Goal: Task Accomplishment & Management: Complete application form

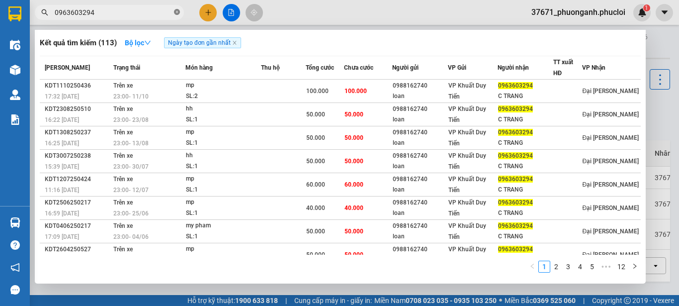
click at [177, 12] on icon "close-circle" at bounding box center [177, 12] width 6 height 6
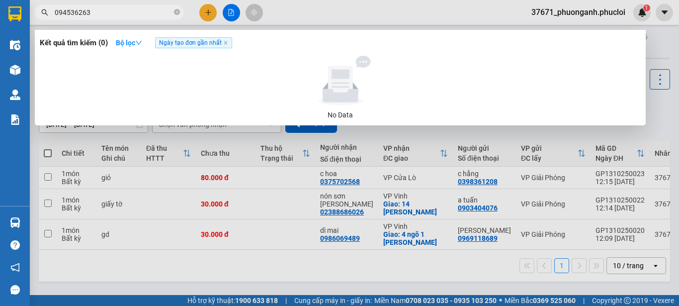
type input "0945362637"
click at [178, 13] on icon "close-circle" at bounding box center [177, 12] width 6 height 6
type input "0945362637"
click at [176, 11] on icon "close-circle" at bounding box center [177, 12] width 6 height 6
type input "0945362637"
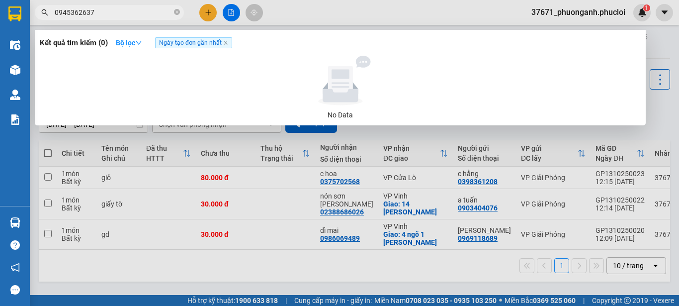
click at [173, 15] on span "0945362637" at bounding box center [109, 12] width 149 height 15
click at [174, 10] on icon "close-circle" at bounding box center [177, 12] width 6 height 6
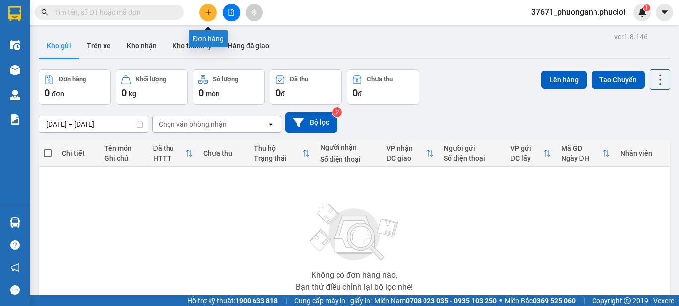
click at [206, 10] on icon "plus" at bounding box center [208, 12] width 7 height 7
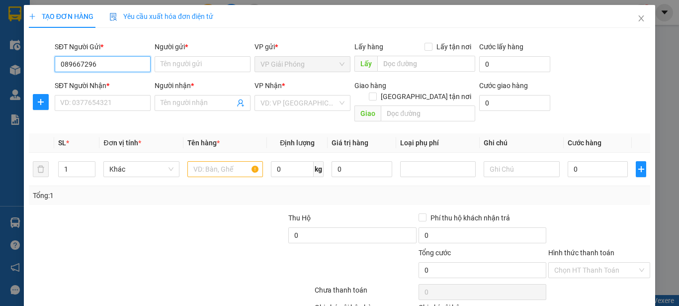
type input "0896672966"
drag, startPoint x: 93, startPoint y: 79, endPoint x: 99, endPoint y: 97, distance: 20.0
click at [93, 79] on div "0896672966 - C NHUNG" at bounding box center [101, 84] width 83 height 11
type input "C NHUNG"
type input "0896672966"
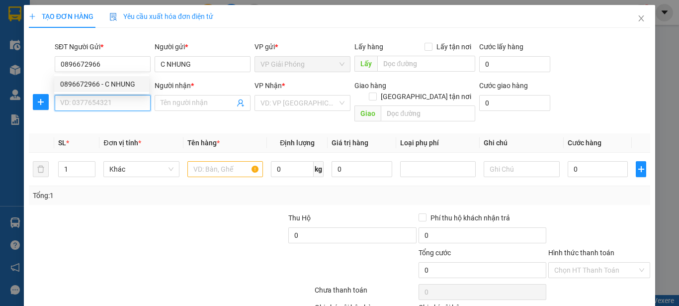
click at [100, 99] on input "SĐT Người Nhận *" at bounding box center [103, 103] width 96 height 16
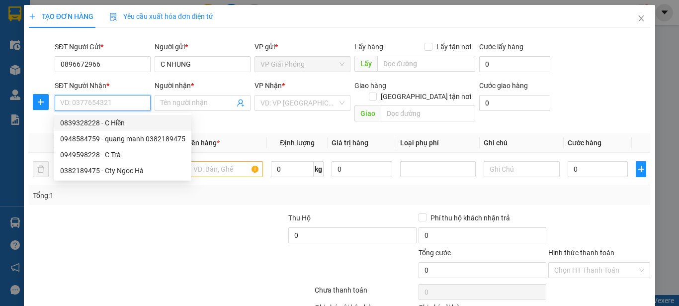
click at [105, 126] on div "0839328228 - C Hiền" at bounding box center [122, 122] width 125 height 11
type input "0839328228"
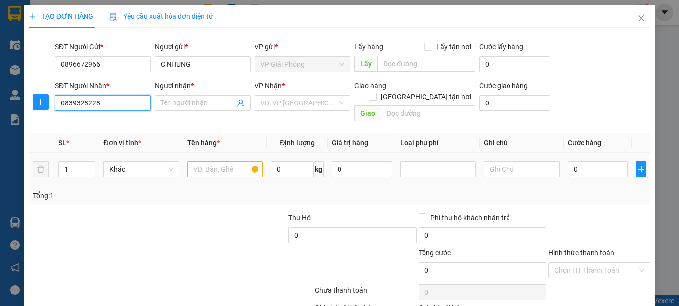
type input "C Hiền"
checkbox input "true"
type input "ĐỐI DIỆN 61 [PERSON_NAME]"
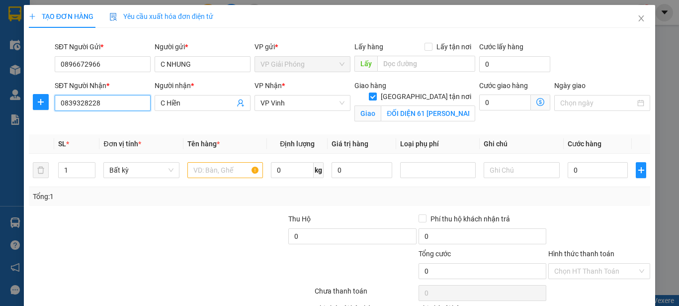
click at [124, 107] on input "0839328228" at bounding box center [103, 103] width 96 height 16
drag, startPoint x: 218, startPoint y: 172, endPoint x: 211, endPoint y: 99, distance: 73.9
click at [202, 148] on table "SL * Đơn vị tính * Tên hàng * Định lượng Giá trị hàng Loại phụ phí Ghi chú Cước…" at bounding box center [339, 160] width 621 height 53
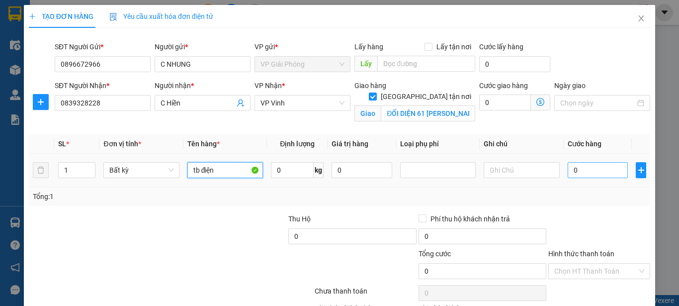
type input "tb điện"
type input "3"
type input "30"
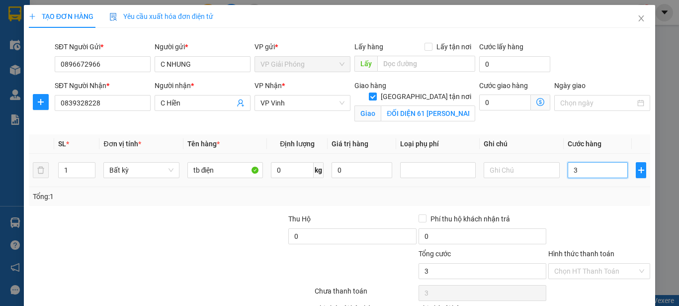
type input "30"
type input "300"
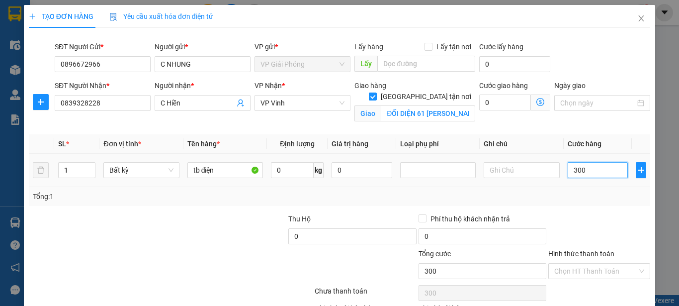
type input "3.000"
type input "30.000"
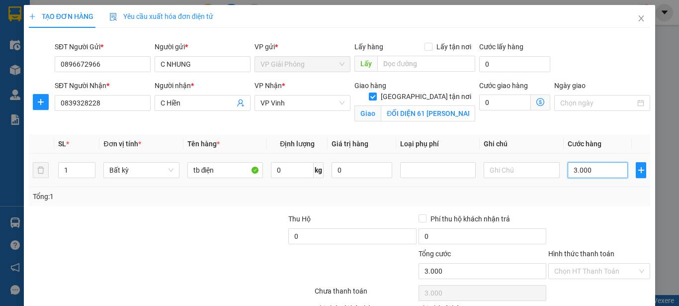
type input "30.000"
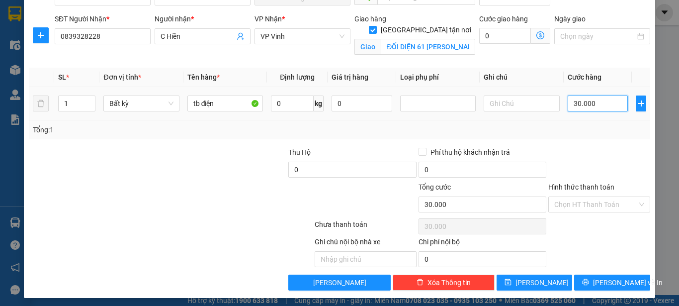
scroll to position [71, 0]
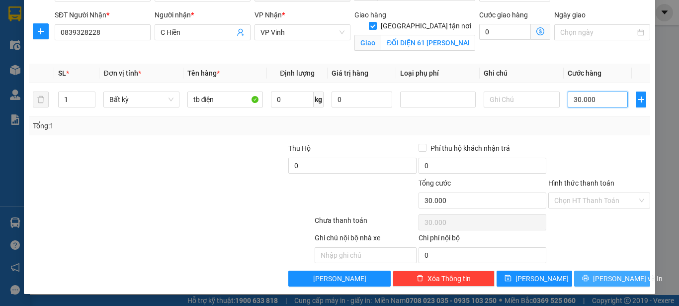
type input "30.000"
click at [600, 279] on span "[PERSON_NAME] và In" at bounding box center [628, 278] width 70 height 11
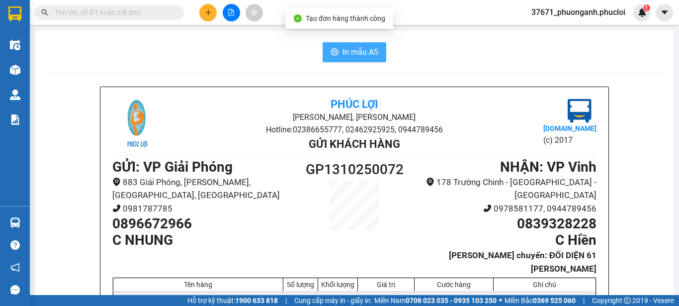
click at [362, 49] on span "In mẫu A5" at bounding box center [360, 52] width 36 height 12
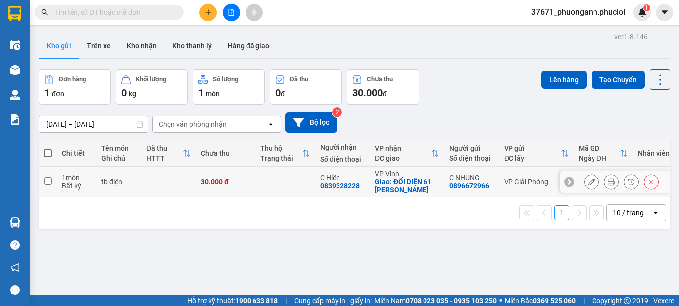
click at [48, 180] on input "checkbox" at bounding box center [47, 180] width 7 height 7
checkbox input "true"
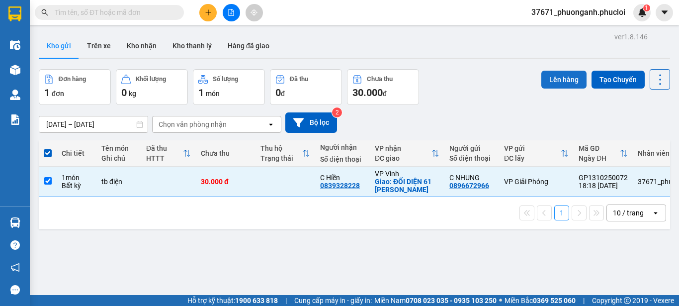
click at [569, 76] on button "Lên hàng" at bounding box center [563, 80] width 45 height 18
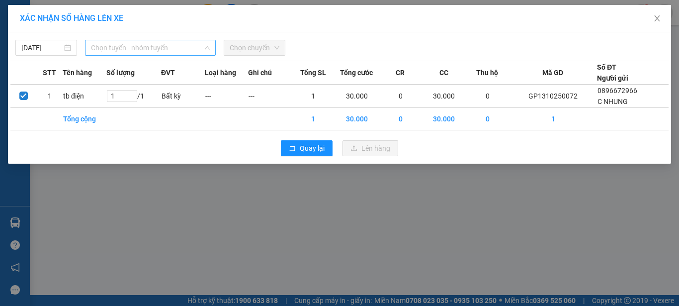
click at [151, 49] on span "Chọn tuyến - nhóm tuyến" at bounding box center [150, 47] width 119 height 15
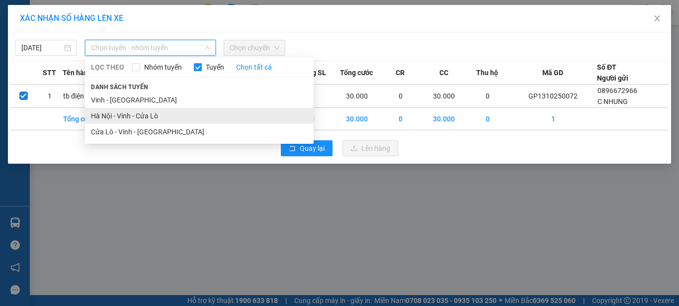
click at [161, 120] on li "Hà Nội - Vinh - Cửa Lò" at bounding box center [199, 116] width 229 height 16
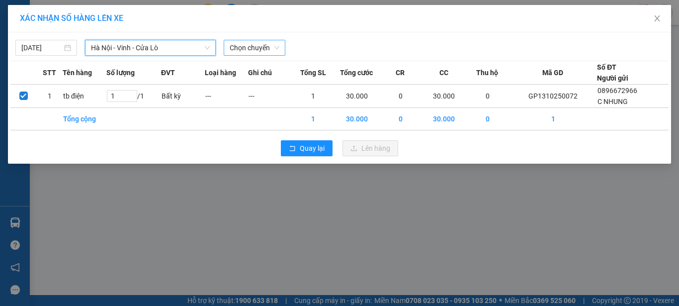
click at [257, 45] on span "Chọn chuyến" at bounding box center [255, 47] width 50 height 15
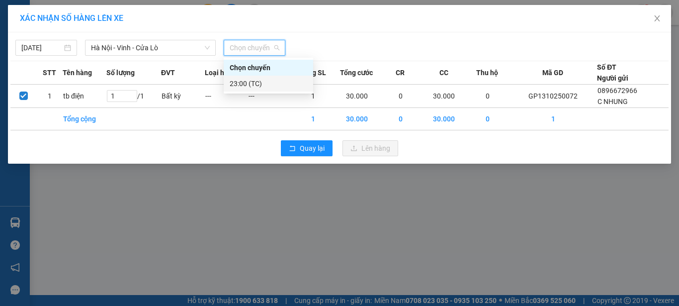
click at [265, 83] on div "23:00 (TC)" at bounding box center [269, 83] width 78 height 11
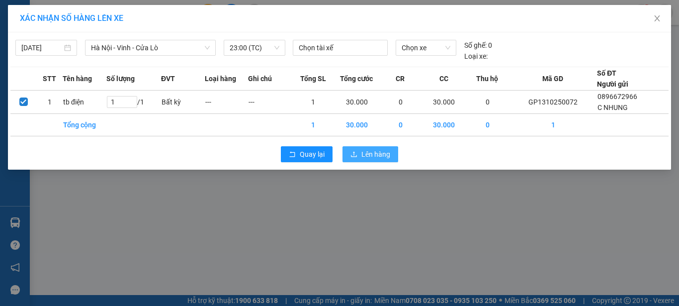
click at [359, 151] on button "Lên hàng" at bounding box center [370, 154] width 56 height 16
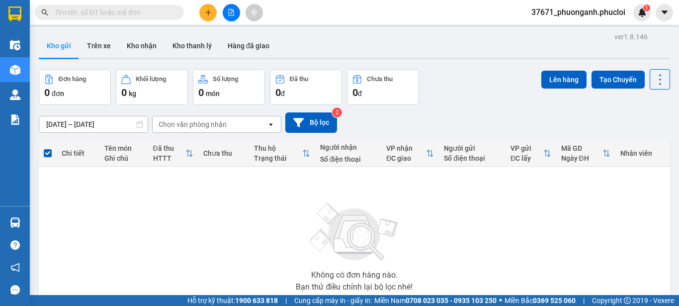
click at [237, 20] on div at bounding box center [231, 12] width 75 height 17
click at [235, 18] on button at bounding box center [231, 12] width 17 height 17
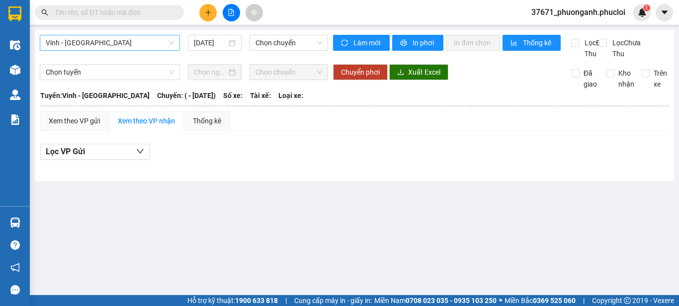
click at [140, 49] on span "Vinh - [GEOGRAPHIC_DATA]" at bounding box center [110, 42] width 128 height 15
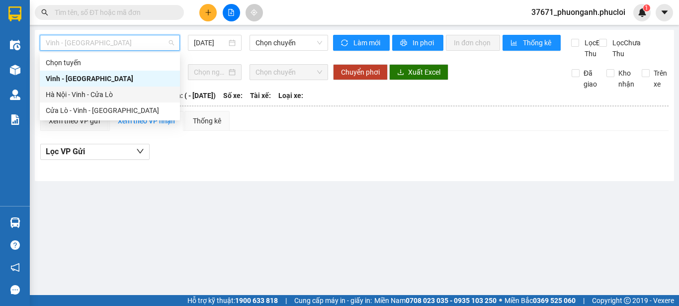
click at [114, 86] on div "Hà Nội - Vinh - Cửa Lò" at bounding box center [110, 94] width 140 height 16
type input "[DATE]"
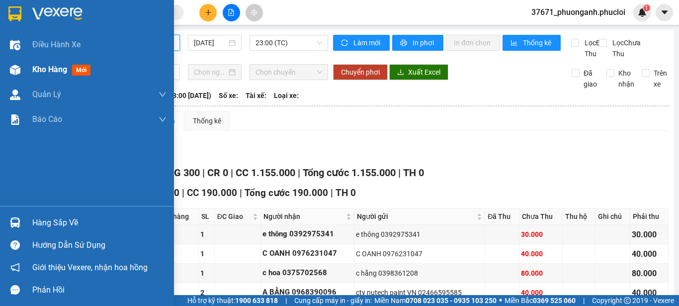
click at [10, 60] on div "Kho hàng mới" at bounding box center [87, 69] width 174 height 25
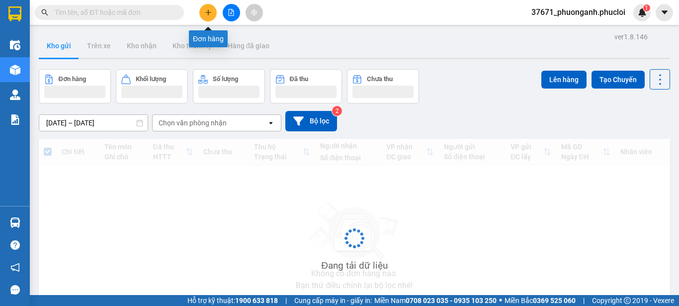
click at [208, 12] on icon "plus" at bounding box center [207, 12] width 5 height 0
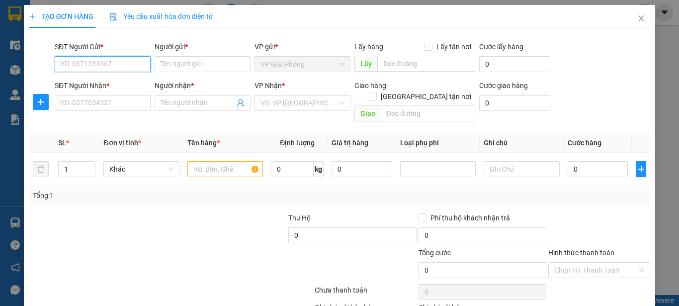
click at [115, 60] on input "SĐT Người Gửi *" at bounding box center [103, 64] width 96 height 16
type input "0948289399"
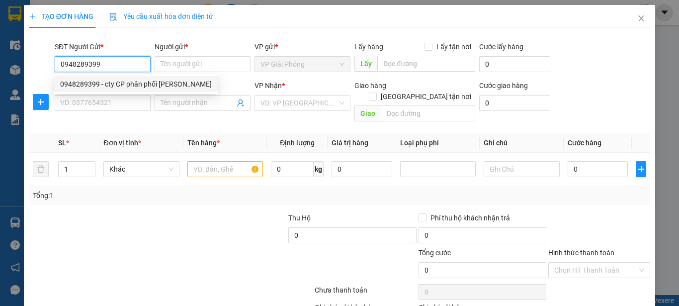
click at [115, 83] on div "0948289399 - cty CP phân phối [PERSON_NAME]" at bounding box center [136, 84] width 152 height 11
type input "cty CP phân phối [PERSON_NAME]"
type input "0948289399"
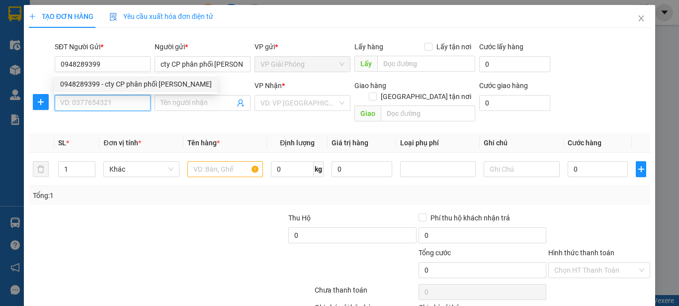
click at [120, 108] on input "SĐT Người Nhận *" at bounding box center [103, 103] width 96 height 16
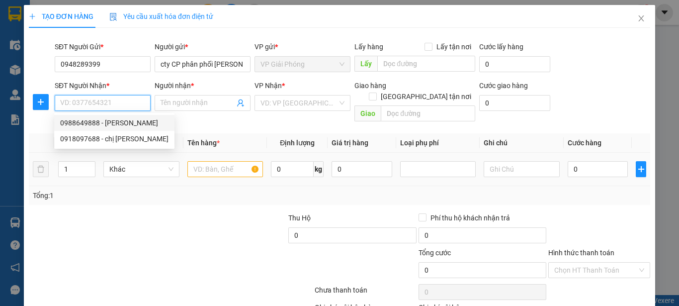
drag, startPoint x: 122, startPoint y: 122, endPoint x: 188, endPoint y: 150, distance: 71.2
click at [122, 123] on div "0988649888 - [PERSON_NAME]" at bounding box center [114, 122] width 108 height 11
type input "0988649888"
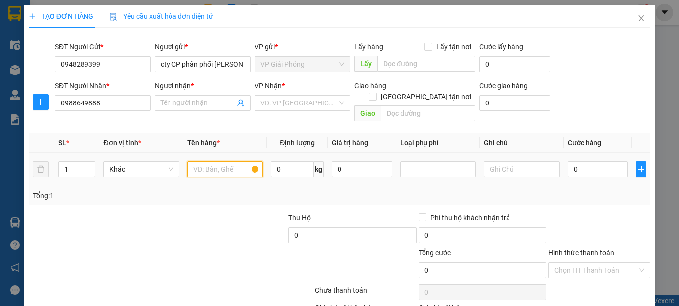
type input "[PERSON_NAME]"
click at [233, 161] on input "text" at bounding box center [225, 169] width 76 height 16
type input "lk"
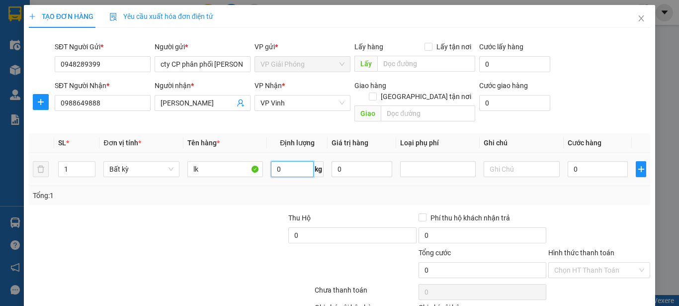
click at [300, 161] on input "0" at bounding box center [292, 169] width 43 height 16
type input "13"
drag, startPoint x: 218, startPoint y: 189, endPoint x: 557, endPoint y: 159, distance: 340.7
click at [219, 190] on div "Tổng: 1" at bounding box center [148, 195] width 230 height 11
type input "40.000"
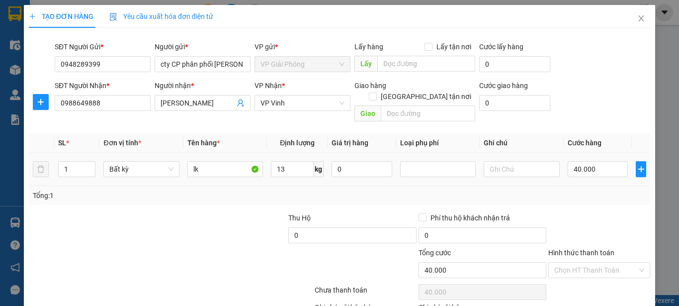
type input "40.000"
click at [589, 161] on input "40.000" at bounding box center [597, 169] width 61 height 16
type input "5"
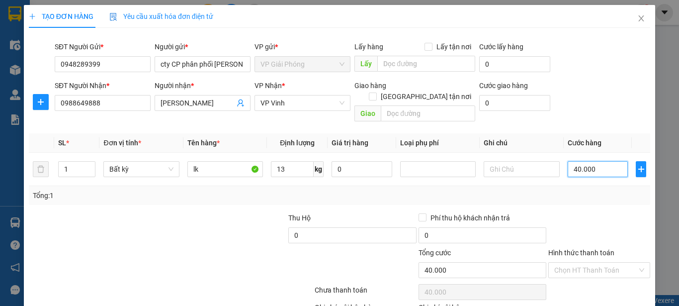
type input "5"
type input "50"
type input "500"
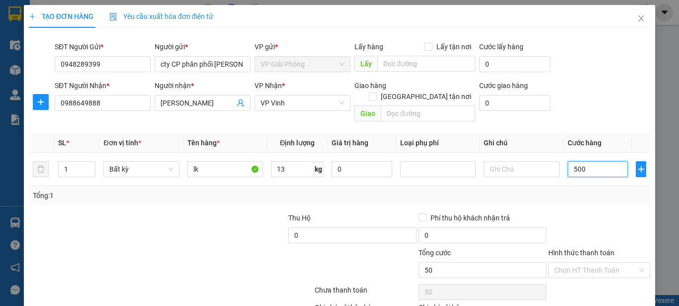
type input "500"
type input "5.000"
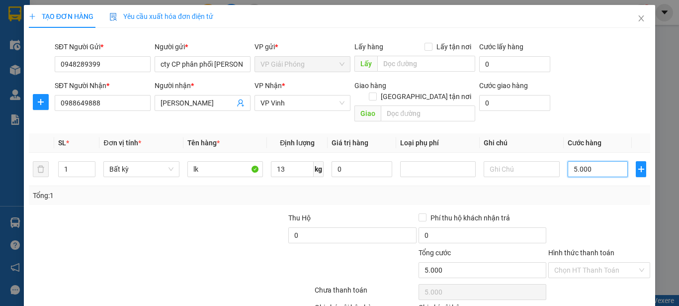
type input "50.000"
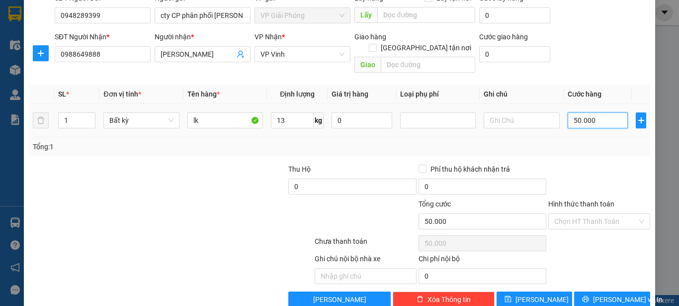
scroll to position [50, 0]
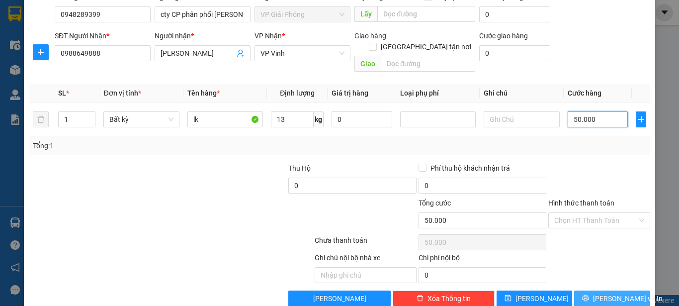
type input "50.000"
click at [602, 293] on span "[PERSON_NAME] và In" at bounding box center [628, 298] width 70 height 11
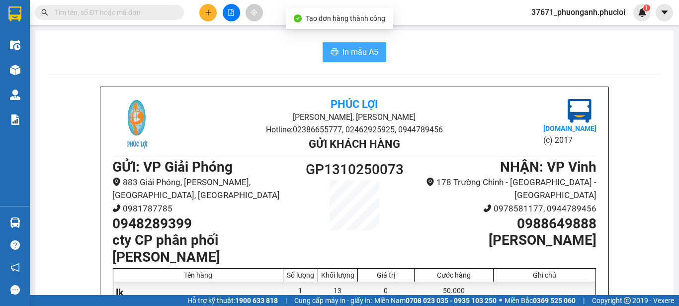
click at [362, 58] on span "In mẫu A5" at bounding box center [360, 52] width 36 height 12
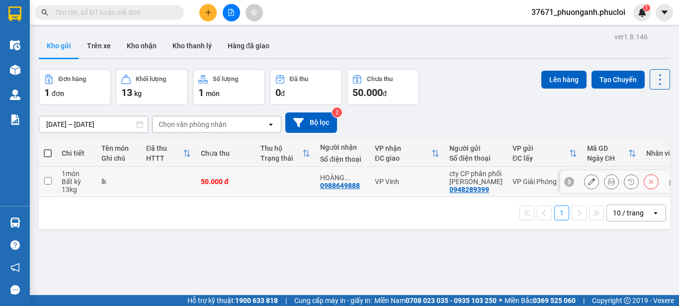
click at [51, 179] on input "checkbox" at bounding box center [47, 180] width 7 height 7
checkbox input "true"
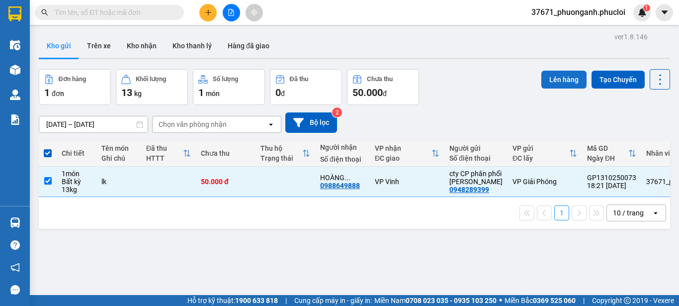
click at [547, 75] on button "Lên hàng" at bounding box center [563, 80] width 45 height 18
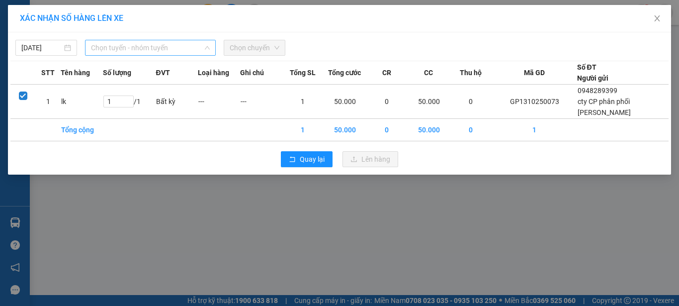
click at [148, 51] on span "Chọn tuyến - nhóm tuyến" at bounding box center [150, 47] width 119 height 15
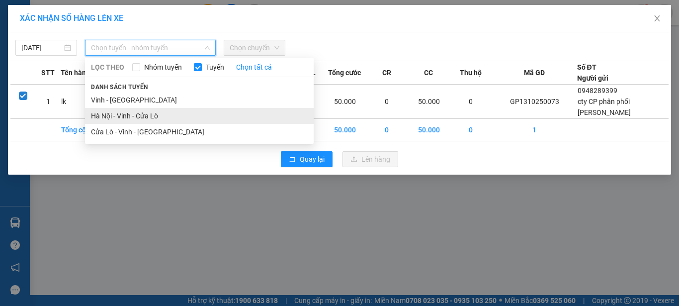
click at [146, 116] on li "Hà Nội - Vinh - Cửa Lò" at bounding box center [199, 116] width 229 height 16
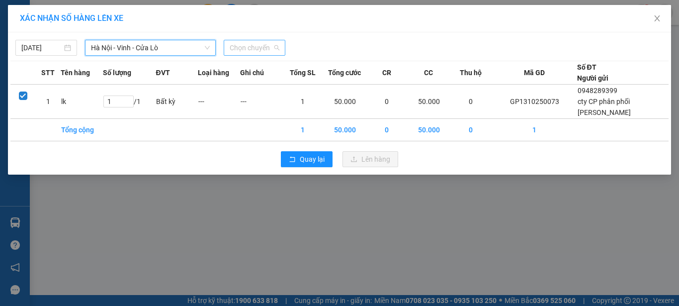
click at [257, 47] on span "Chọn chuyến" at bounding box center [255, 47] width 50 height 15
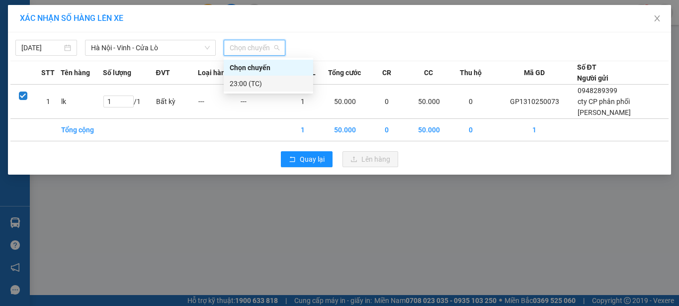
click at [270, 85] on div "23:00 (TC)" at bounding box center [269, 83] width 78 height 11
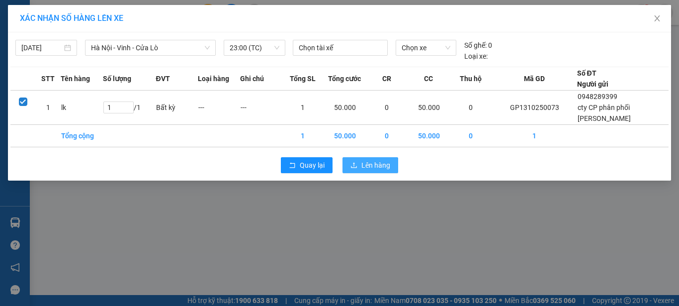
click at [347, 168] on button "Lên hàng" at bounding box center [370, 165] width 56 height 16
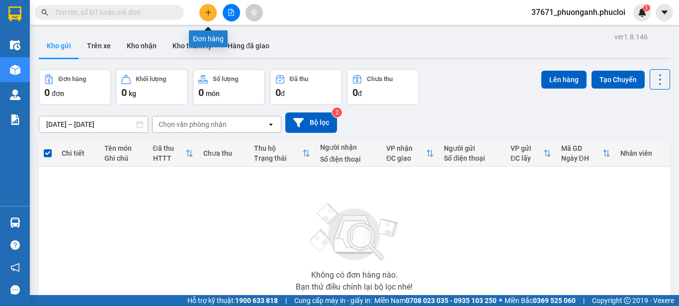
click at [204, 12] on button at bounding box center [207, 12] width 17 height 17
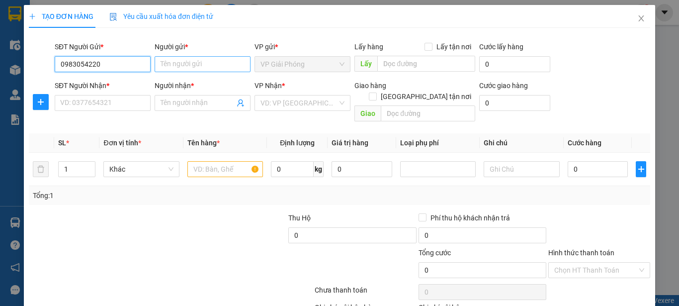
type input "0983054220"
click at [178, 68] on input "Người gửi *" at bounding box center [203, 64] width 96 height 16
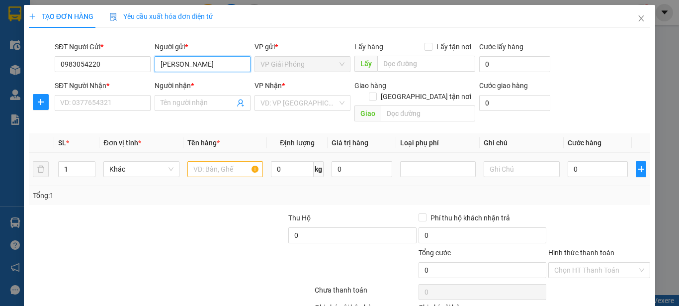
type input "[PERSON_NAME]"
click at [215, 161] on input "text" at bounding box center [225, 169] width 76 height 16
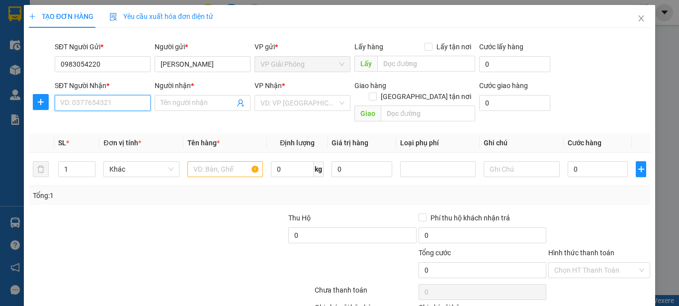
click at [117, 107] on input "SĐT Người Nhận *" at bounding box center [103, 103] width 96 height 16
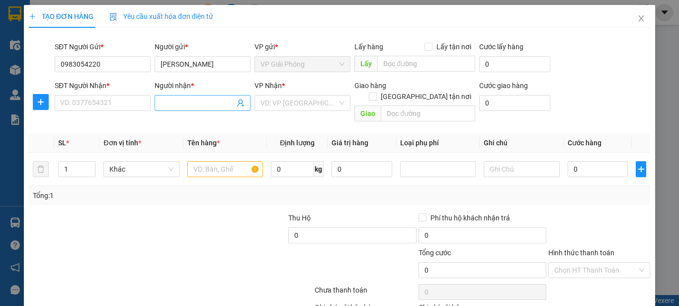
click at [161, 104] on input "Người nhận *" at bounding box center [197, 102] width 74 height 11
type input "hiếu"
click at [125, 101] on input "SĐT Người Nhận *" at bounding box center [103, 103] width 96 height 16
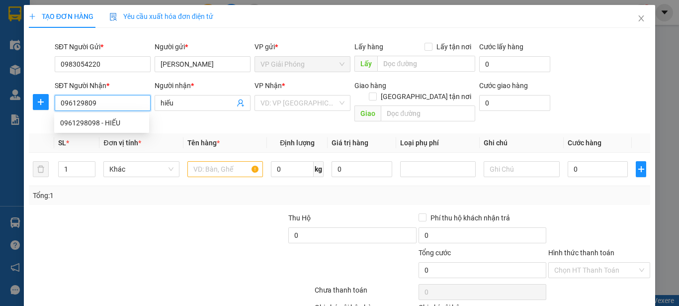
type input "0961298098"
click at [130, 129] on div "0961298098 - HIẾU" at bounding box center [101, 123] width 95 height 16
type input "HIẾU"
type input "0961298098"
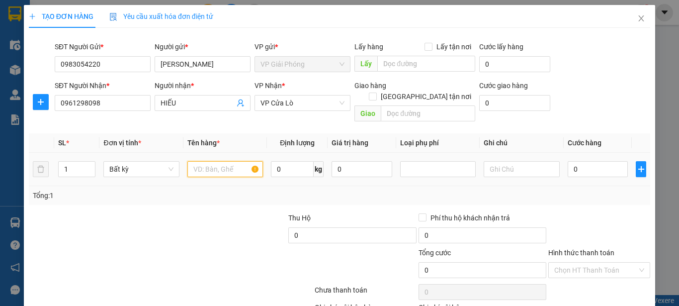
click at [217, 161] on input "text" at bounding box center [225, 169] width 76 height 16
type input "túi giấy"
click at [567, 161] on input "0" at bounding box center [597, 169] width 61 height 16
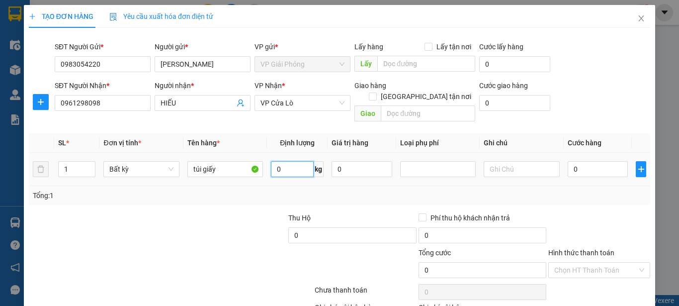
click at [294, 161] on input "0" at bounding box center [292, 169] width 43 height 16
type input "10"
click at [499, 169] on td at bounding box center [521, 169] width 83 height 33
click at [511, 163] on input "text" at bounding box center [521, 169] width 76 height 16
type input "30.000"
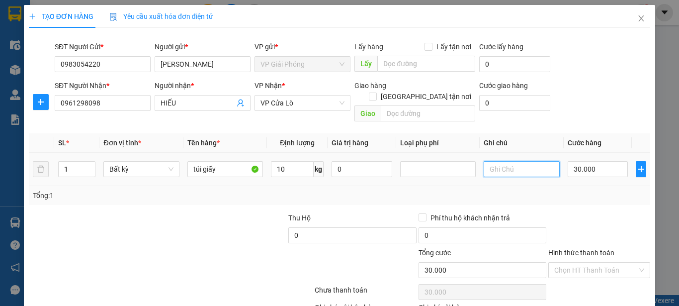
type input "30.000"
click at [293, 163] on input "10" at bounding box center [292, 169] width 43 height 16
type input "0"
click at [597, 161] on input "30.000" at bounding box center [597, 169] width 61 height 16
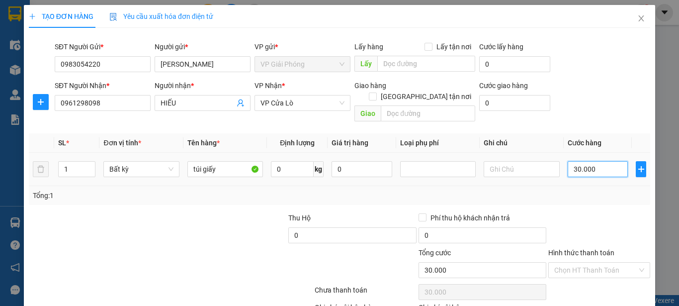
type input "0"
click at [567, 161] on input "0" at bounding box center [597, 169] width 61 height 16
type input "40"
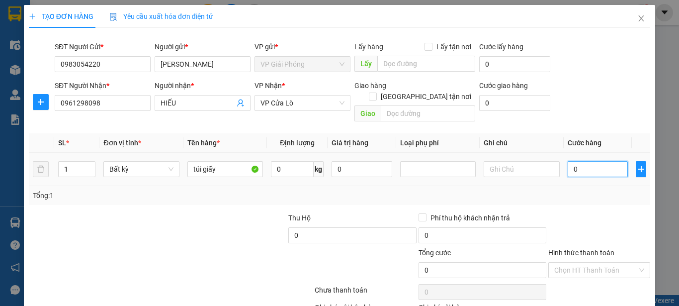
type input "40"
type input "400"
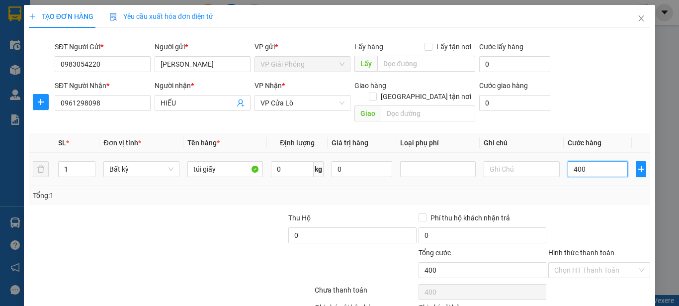
type input "4.000"
type input "40.000"
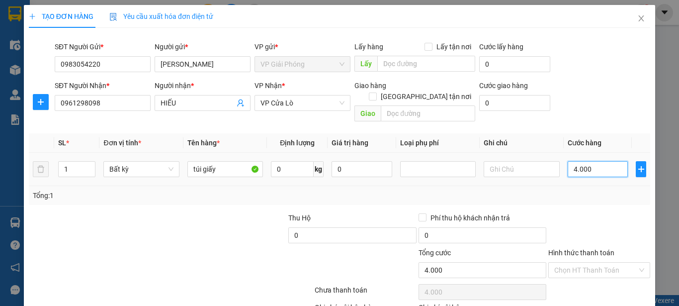
type input "40.000"
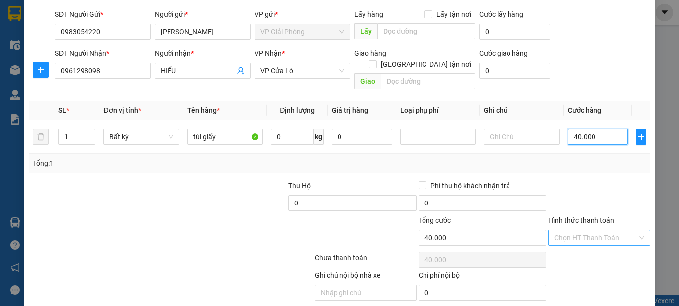
scroll to position [50, 0]
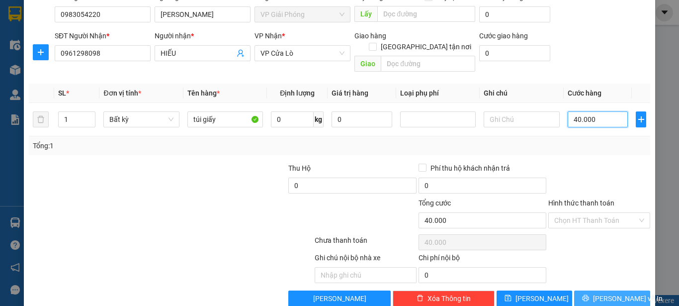
type input "40.000"
click at [607, 293] on span "[PERSON_NAME] và In" at bounding box center [628, 298] width 70 height 11
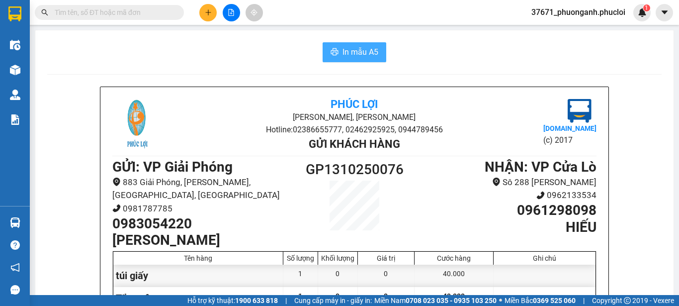
click at [352, 46] on span "In mẫu A5" at bounding box center [360, 52] width 36 height 12
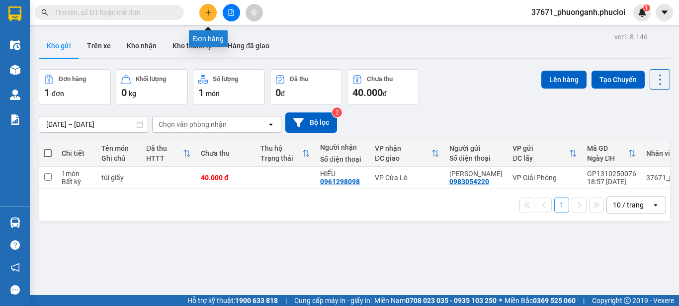
click at [207, 12] on icon "plus" at bounding box center [207, 12] width 5 height 0
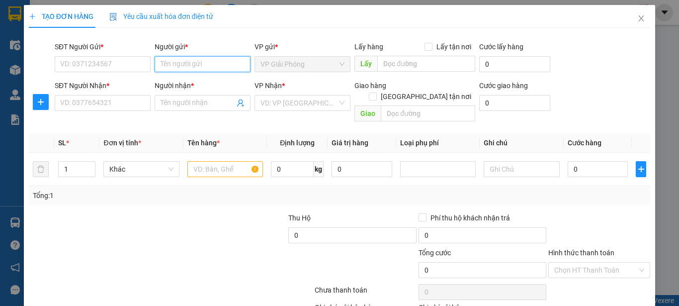
click at [159, 66] on input "Người gửi *" at bounding box center [203, 64] width 96 height 16
type input "[PERSON_NAME]"
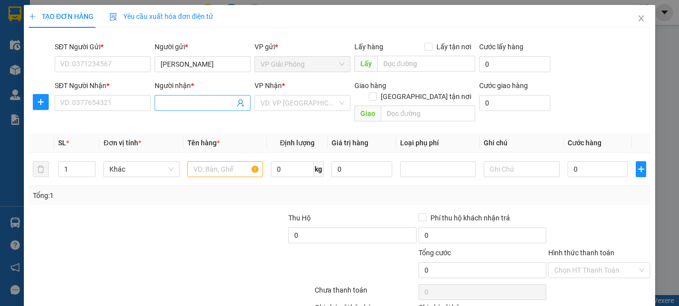
click at [192, 107] on input "Người nhận *" at bounding box center [197, 102] width 74 height 11
type input "[PERSON_NAME]"
click at [124, 100] on input "SĐT Người Nhận *" at bounding box center [103, 103] width 96 height 16
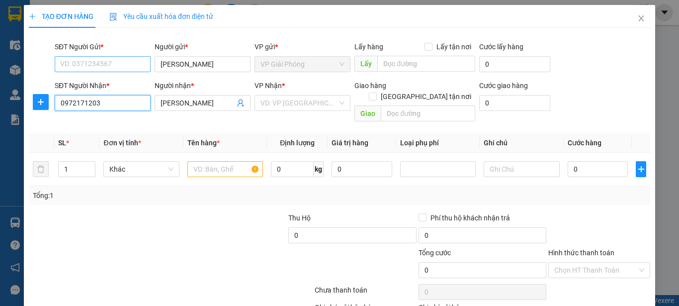
type input "0972171203"
click at [125, 64] on input "SĐT Người Gửi *" at bounding box center [103, 64] width 96 height 16
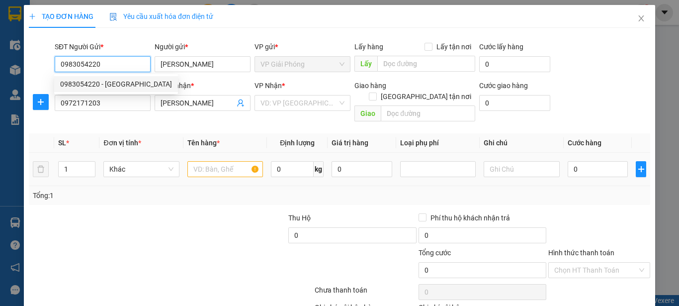
type input "0983054220"
click at [211, 161] on input "text" at bounding box center [225, 169] width 76 height 16
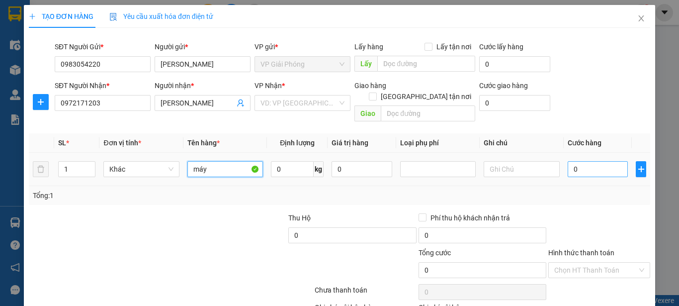
type input "máy"
click at [567, 161] on input "0" at bounding box center [597, 169] width 61 height 16
type input "50"
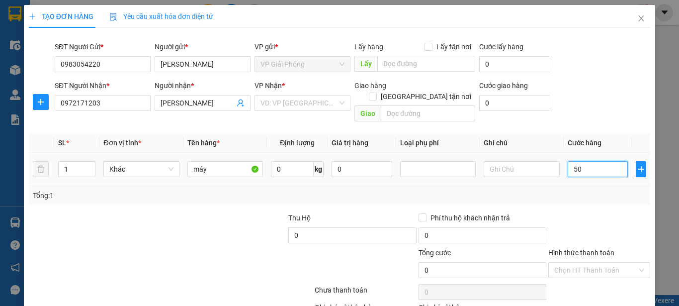
type input "50"
type input "500"
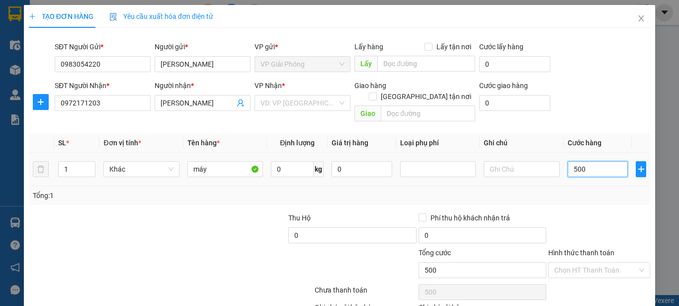
type input "5.000"
type input "50.000"
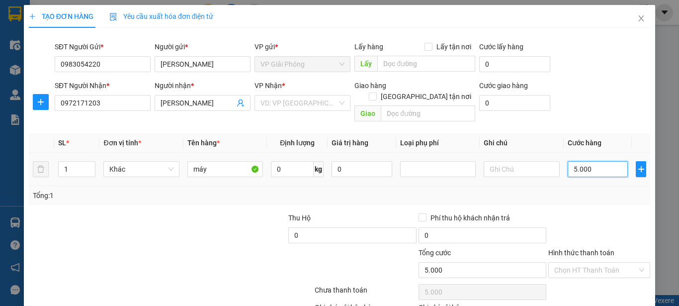
type input "50.000"
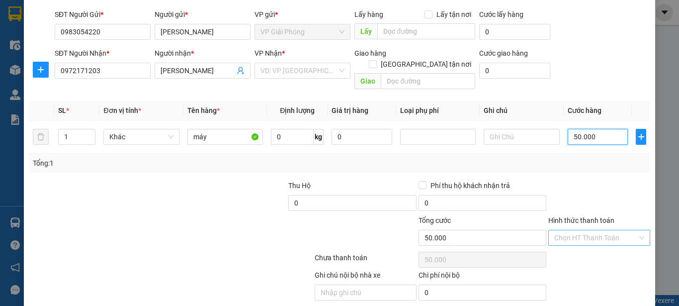
scroll to position [50, 0]
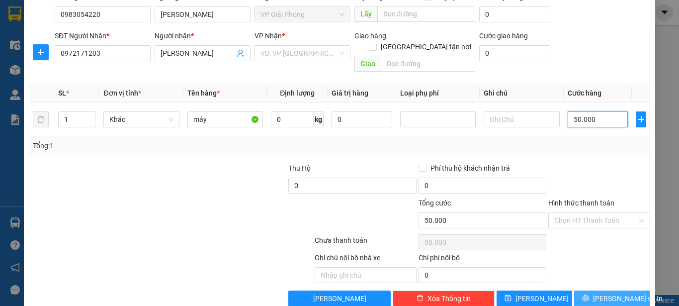
type input "50.000"
click at [598, 293] on span "[PERSON_NAME] và In" at bounding box center [628, 298] width 70 height 11
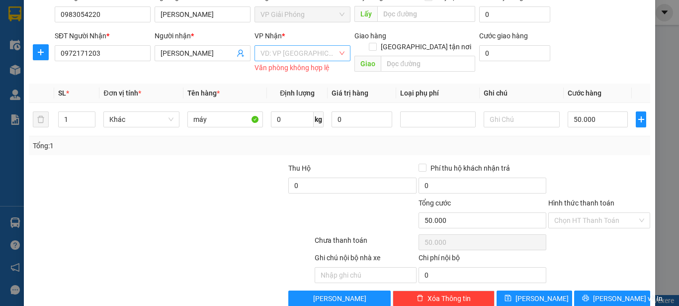
click at [313, 51] on input "search" at bounding box center [298, 53] width 77 height 15
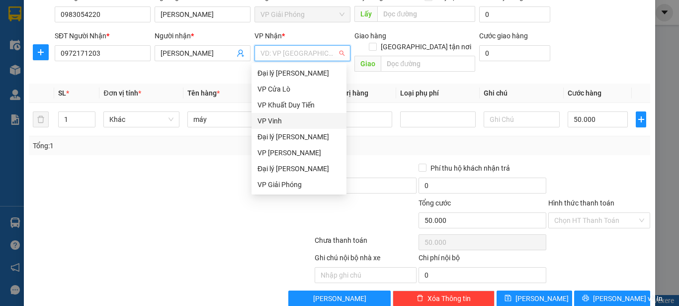
click at [294, 121] on div "VP Vinh" at bounding box center [298, 120] width 83 height 11
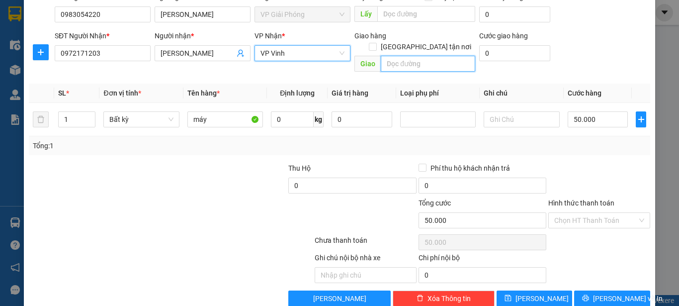
click at [454, 56] on input "text" at bounding box center [428, 64] width 94 height 16
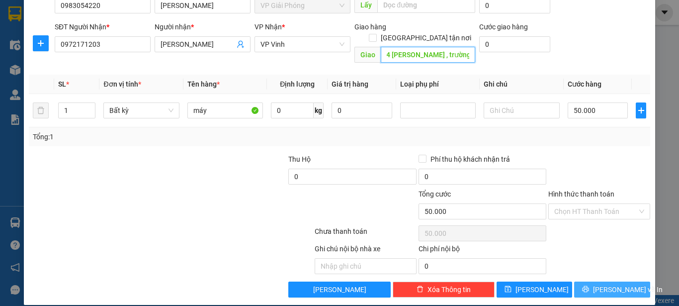
type input "số 4 [PERSON_NAME] , trường thi"
click at [607, 284] on span "[PERSON_NAME] và In" at bounding box center [628, 289] width 70 height 11
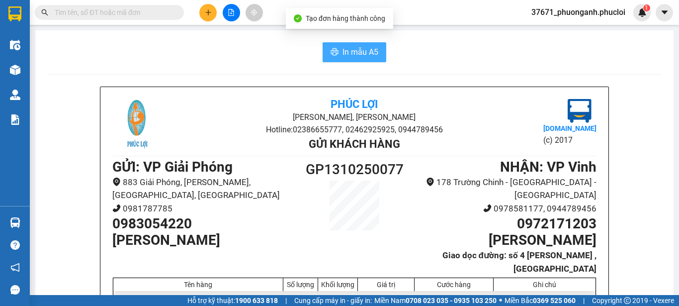
click at [331, 53] on icon "printer" at bounding box center [334, 51] width 7 height 7
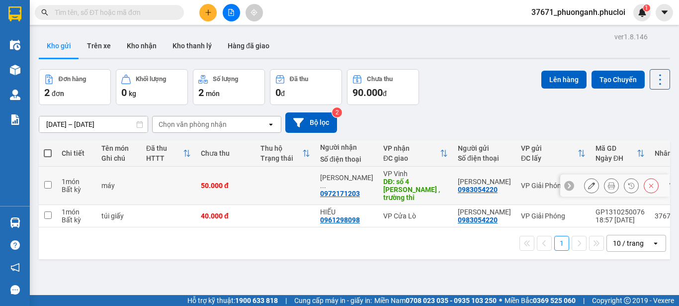
click at [608, 183] on icon at bounding box center [611, 185] width 7 height 7
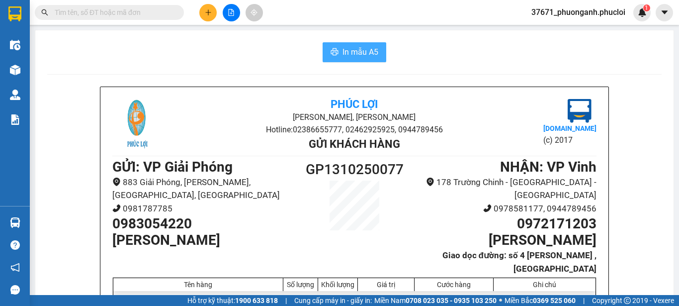
click at [346, 48] on span "In mẫu A5" at bounding box center [360, 52] width 36 height 12
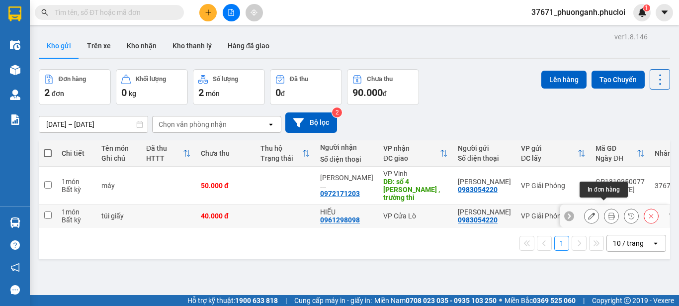
click at [608, 212] on icon at bounding box center [611, 215] width 7 height 7
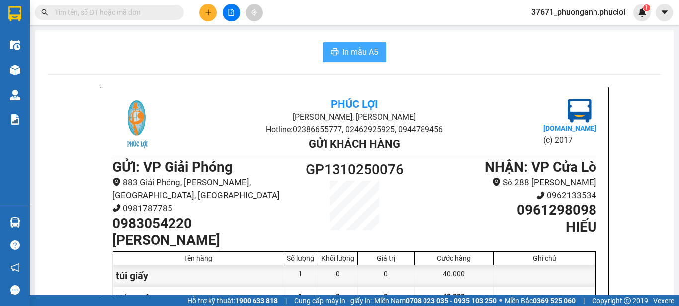
click at [362, 48] on span "In mẫu A5" at bounding box center [360, 52] width 36 height 12
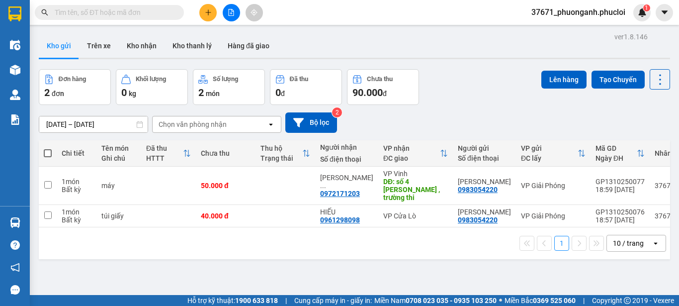
click at [49, 152] on span at bounding box center [48, 153] width 8 height 8
click at [48, 148] on input "checkbox" at bounding box center [48, 148] width 0 height 0
checkbox input "true"
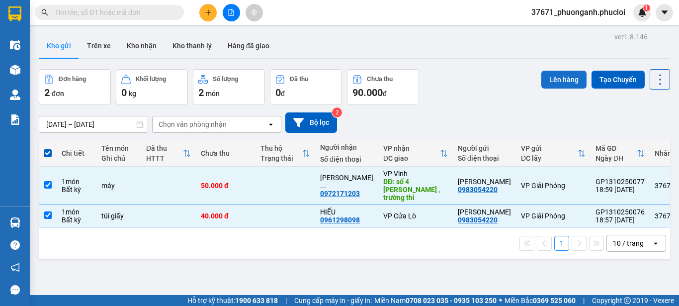
click at [565, 81] on button "Lên hàng" at bounding box center [563, 80] width 45 height 18
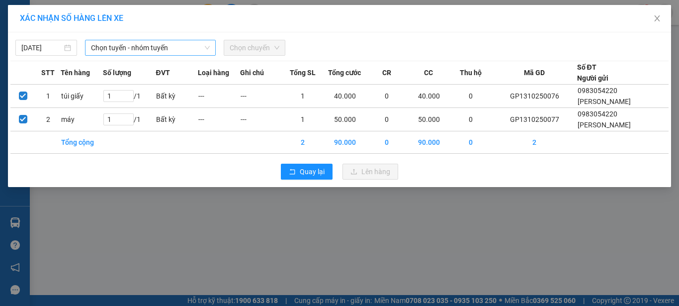
click at [161, 49] on span "Chọn tuyến - nhóm tuyến" at bounding box center [150, 47] width 119 height 15
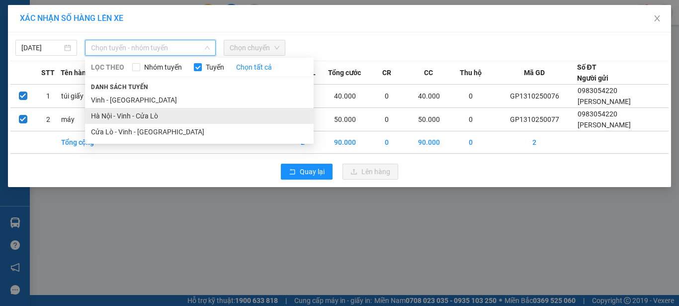
click at [156, 117] on li "Hà Nội - Vinh - Cửa Lò" at bounding box center [199, 116] width 229 height 16
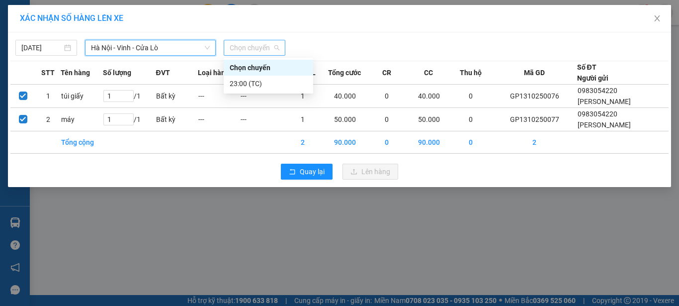
click at [255, 46] on span "Chọn chuyến" at bounding box center [255, 47] width 50 height 15
click at [248, 86] on div "23:00 (TC)" at bounding box center [269, 83] width 78 height 11
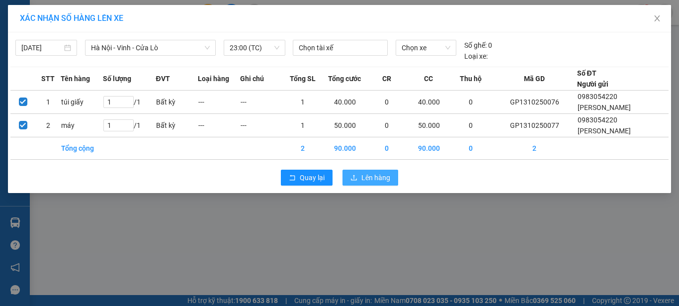
click at [378, 175] on span "Lên hàng" at bounding box center [375, 177] width 29 height 11
